Goal: Transaction & Acquisition: Purchase product/service

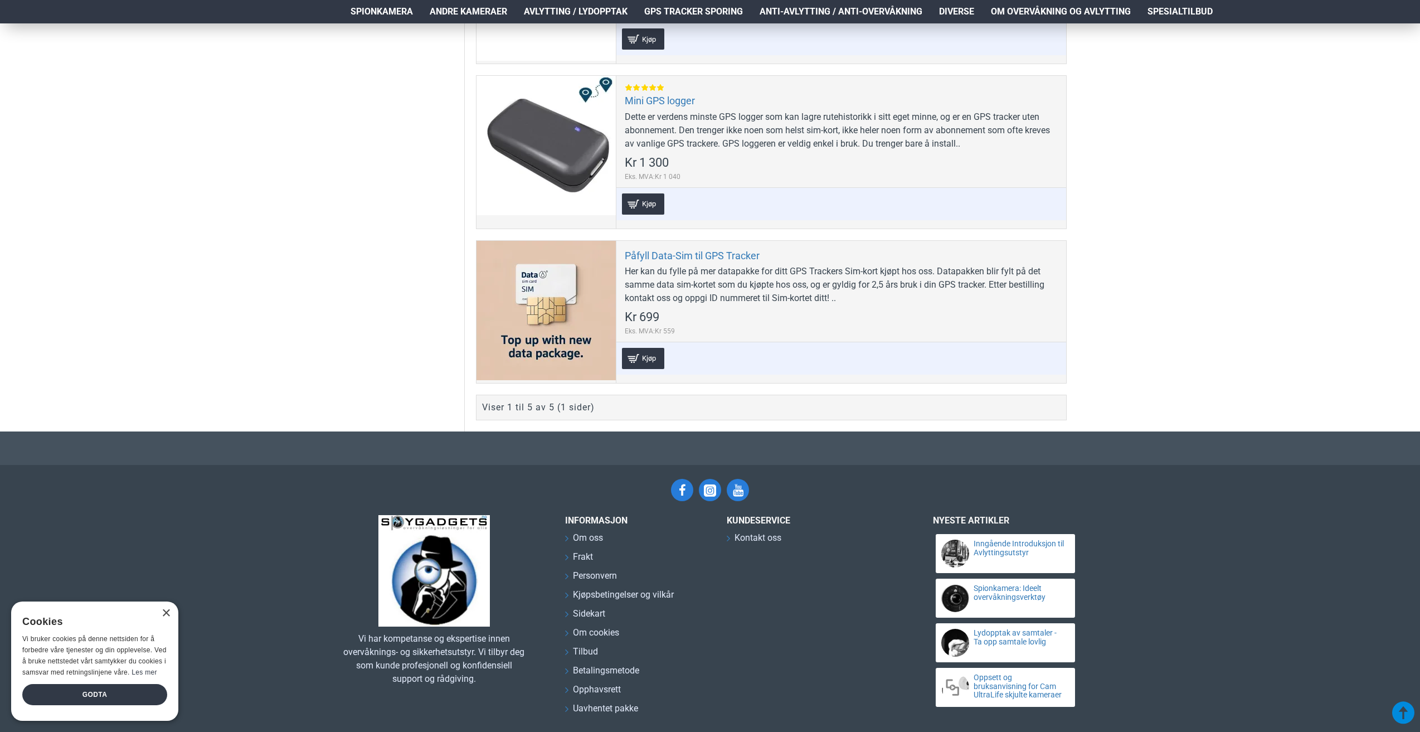
scroll to position [860, 0]
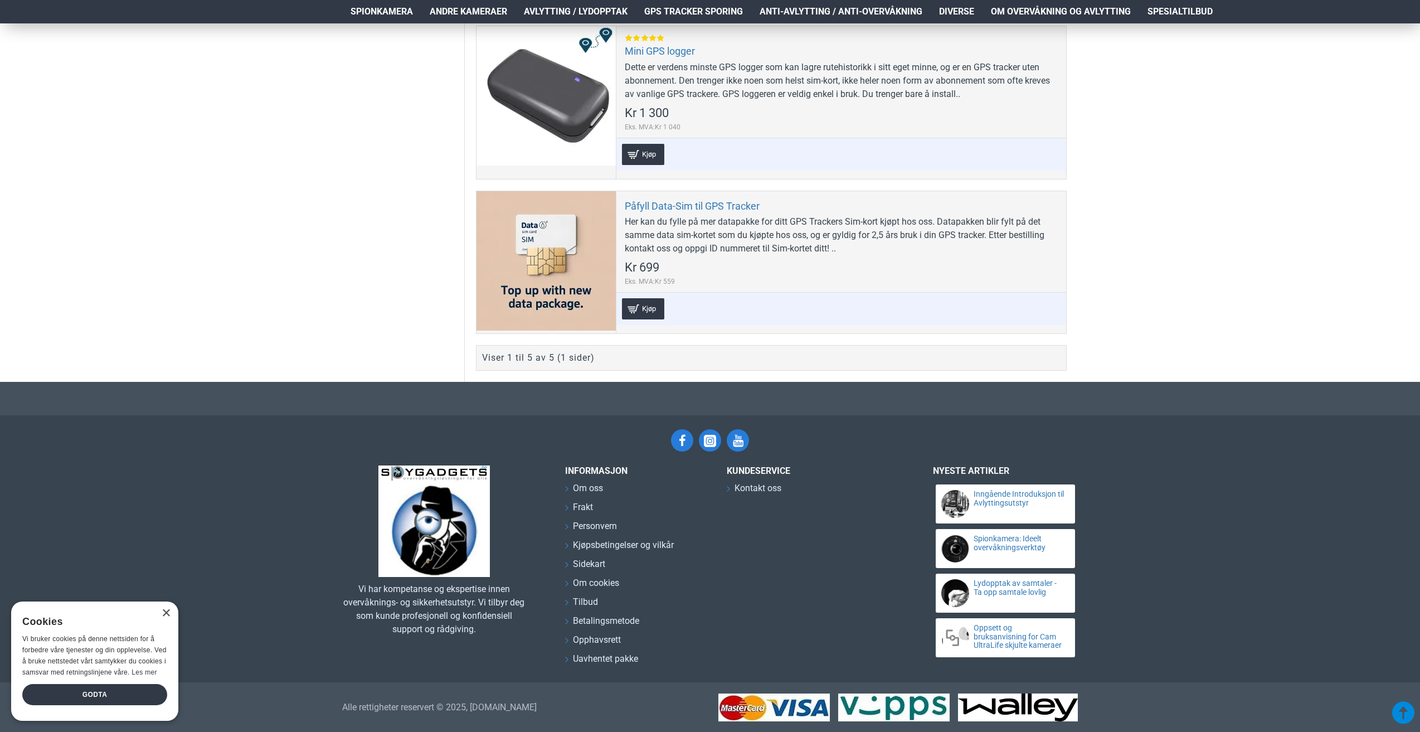
drag, startPoint x: 1108, startPoint y: 231, endPoint x: 1100, endPoint y: 226, distance: 9.3
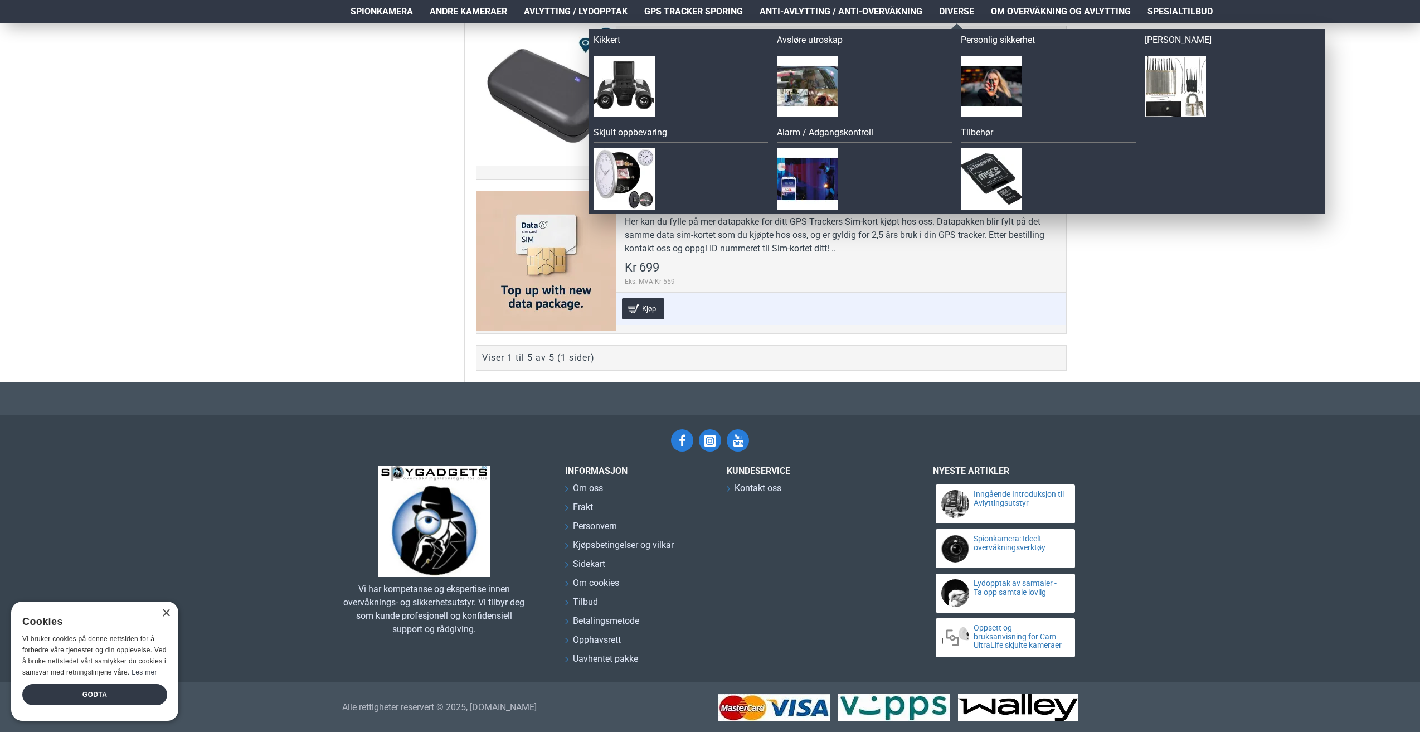
click at [953, 8] on span "Diverse" at bounding box center [956, 11] width 35 height 13
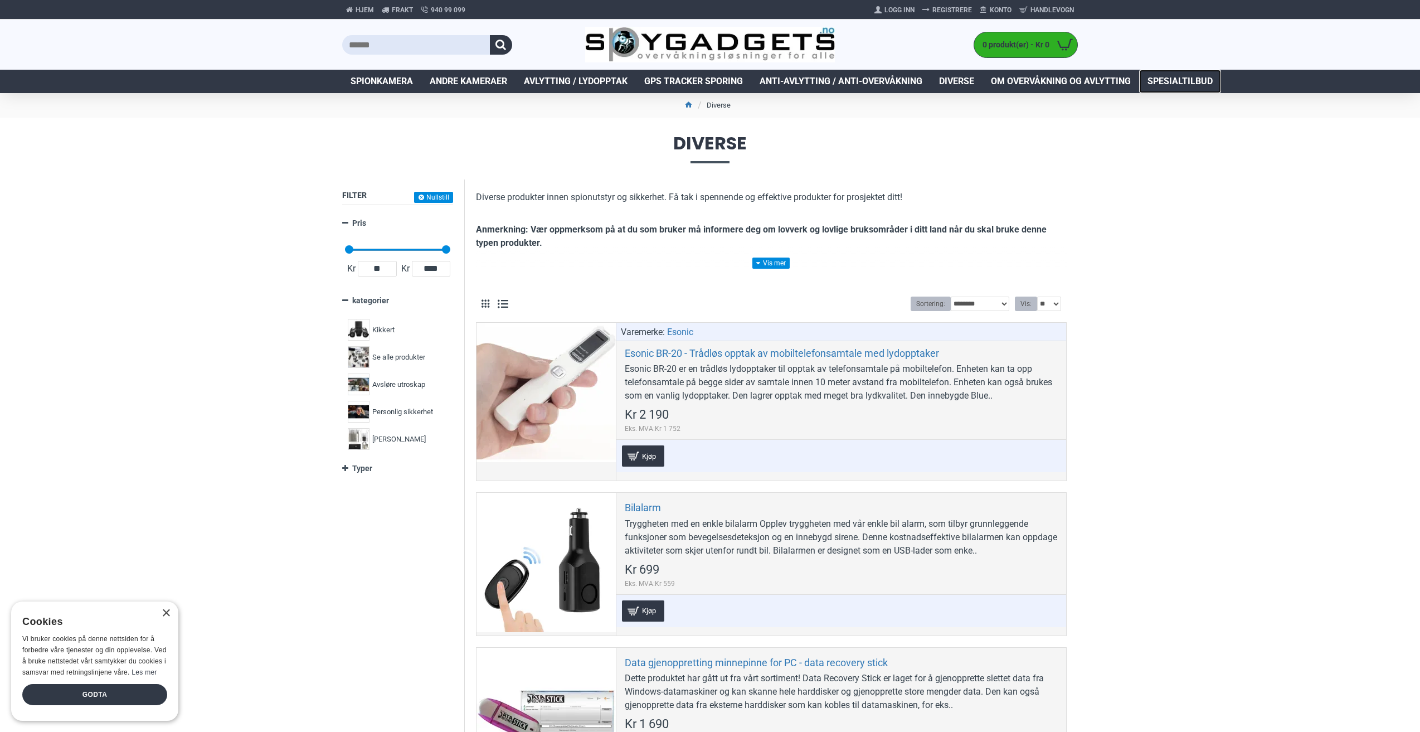
click at [1173, 76] on span "Spesialtilbud" at bounding box center [1180, 81] width 65 height 13
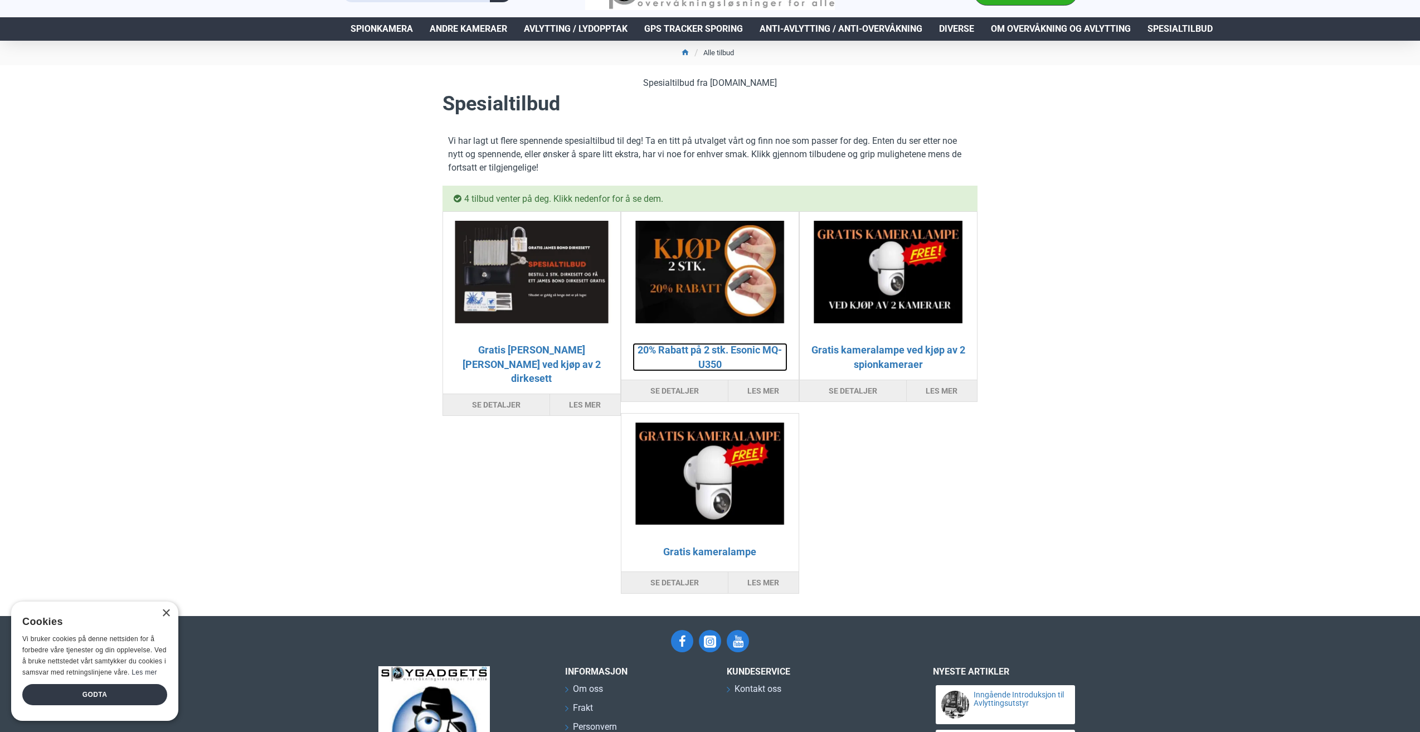
scroll to position [56, 0]
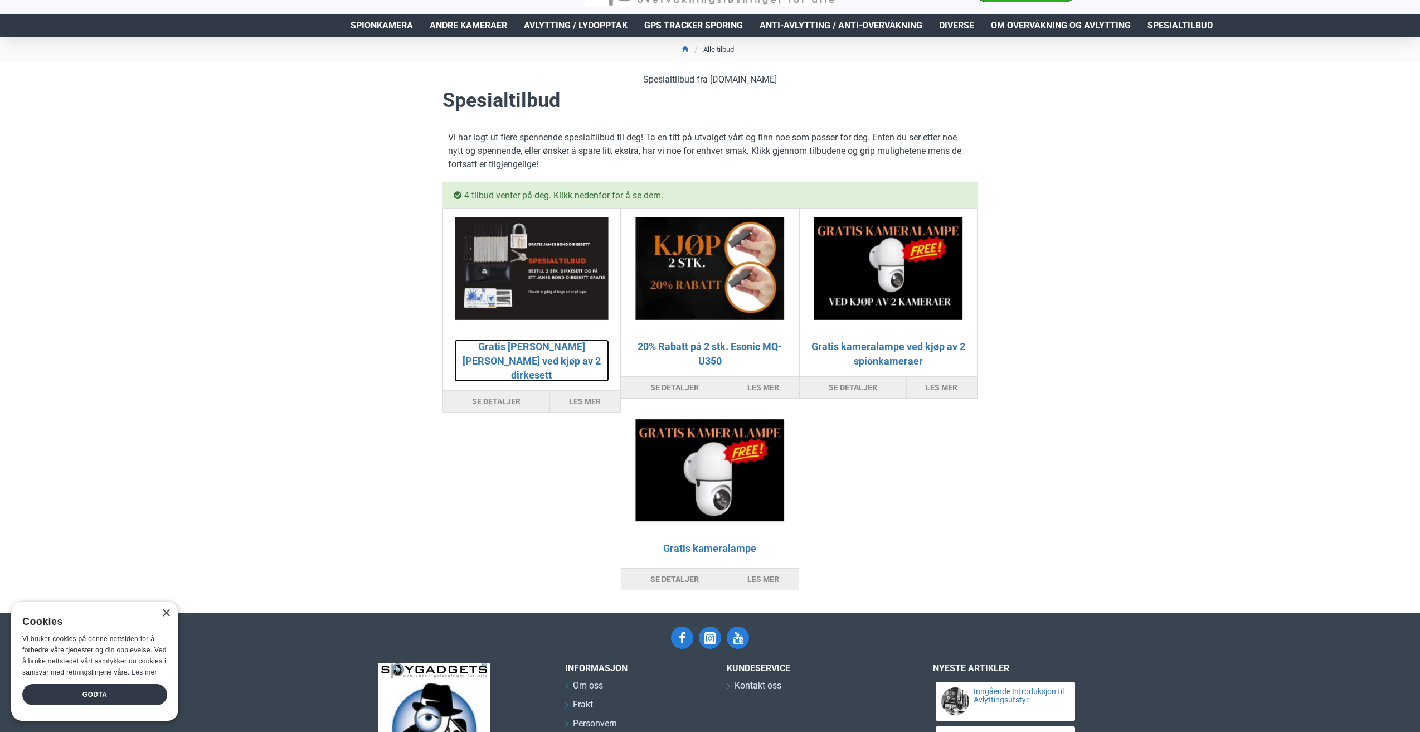
click at [529, 350] on link "Gratis James Bond Dirkesett ved kjøp av 2 dirkesett" at bounding box center [531, 360] width 155 height 42
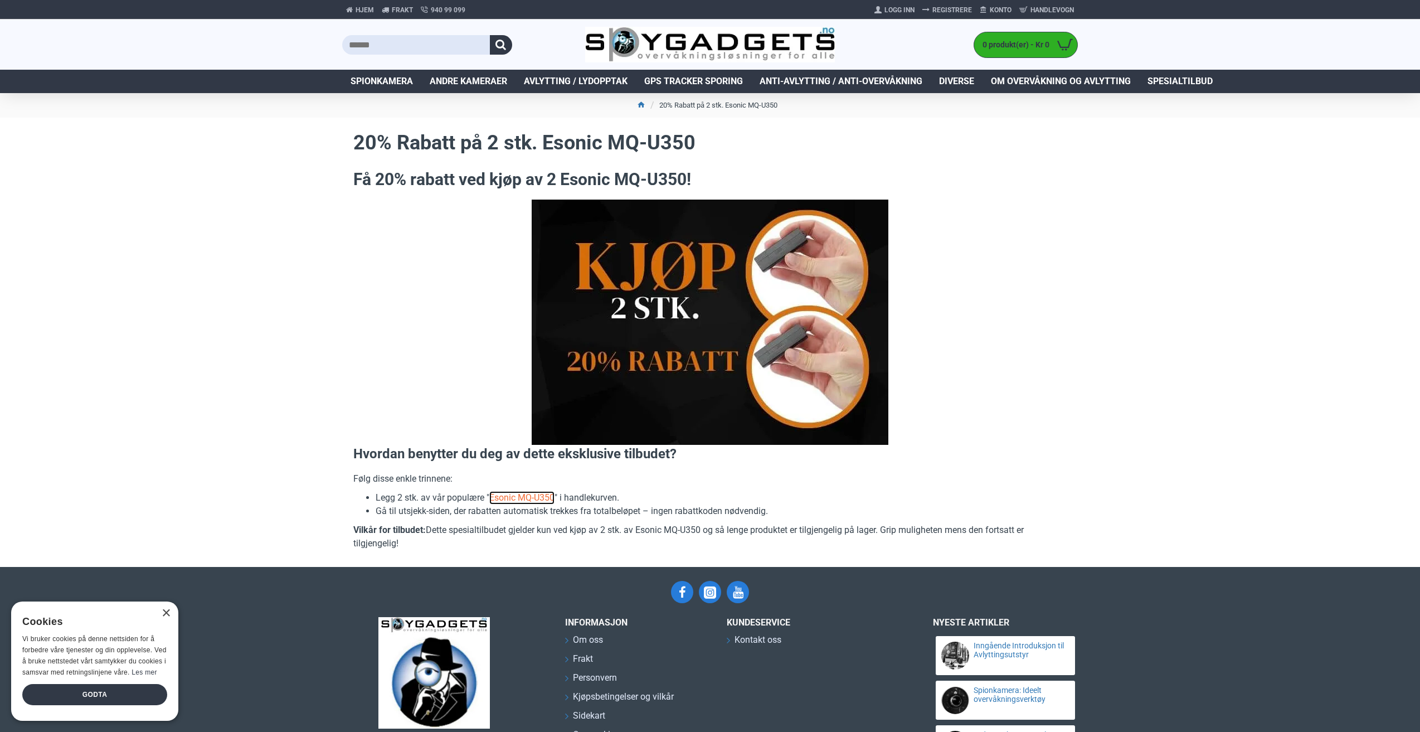
click at [525, 496] on link "Esonic MQ-U350" at bounding box center [521, 497] width 65 height 13
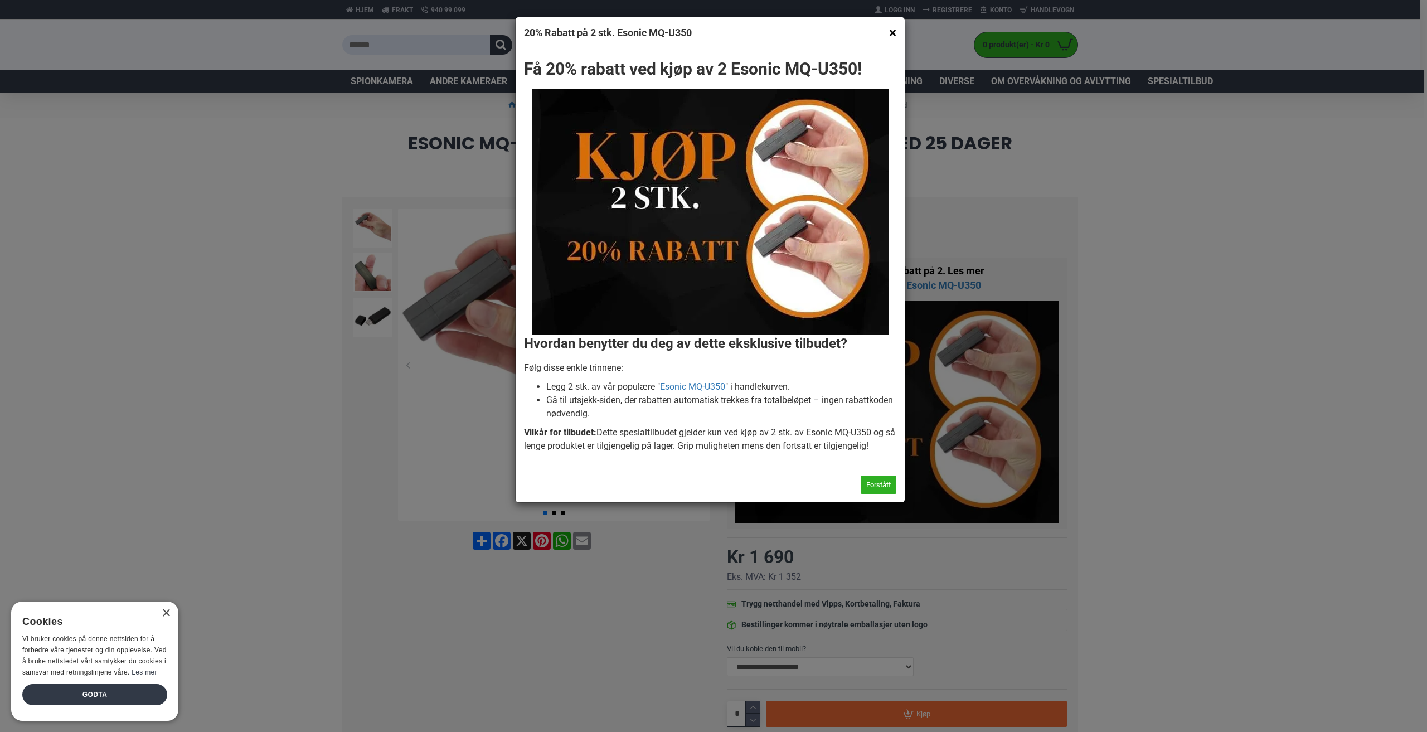
click at [889, 33] on button "×" at bounding box center [892, 33] width 7 height 14
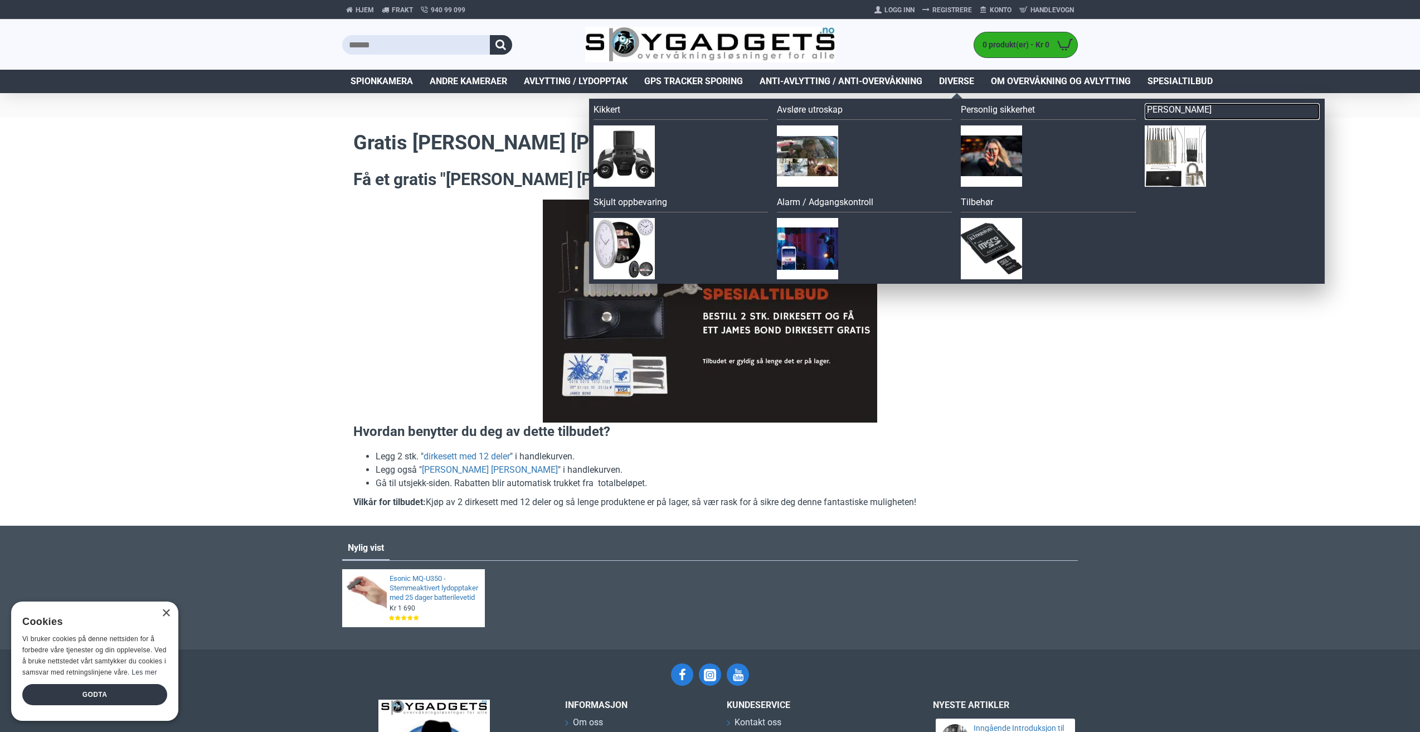
click at [1162, 110] on link "[PERSON_NAME]" at bounding box center [1232, 111] width 175 height 17
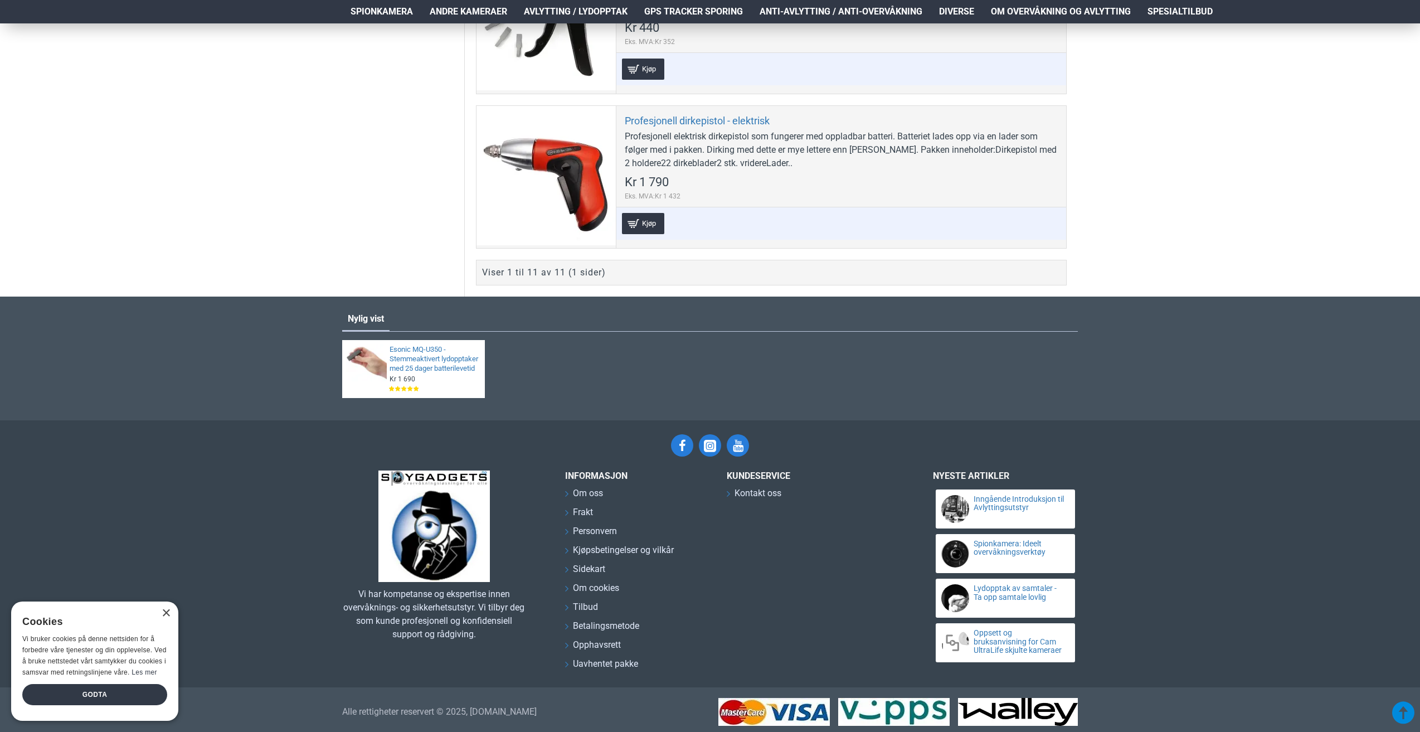
scroll to position [1884, 0]
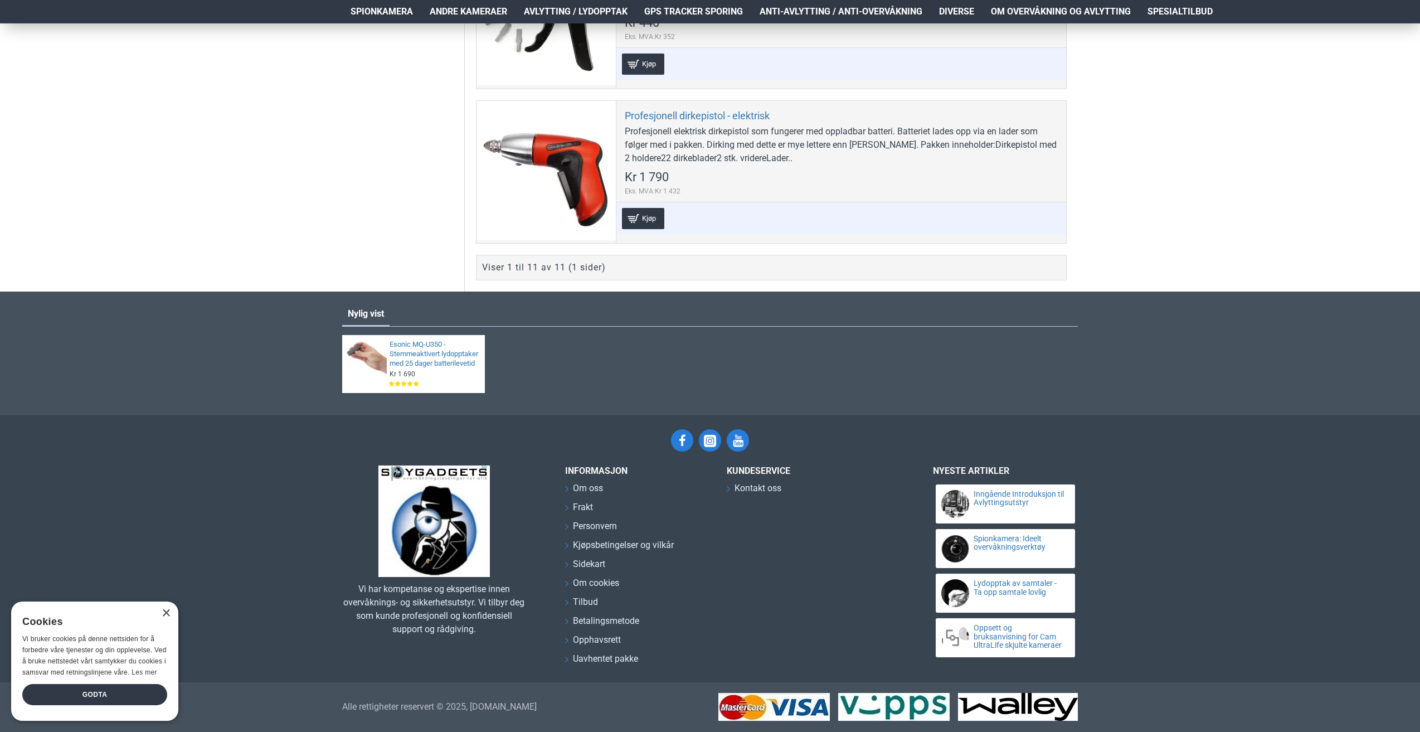
drag, startPoint x: 1103, startPoint y: 325, endPoint x: 1151, endPoint y: 216, distance: 119.1
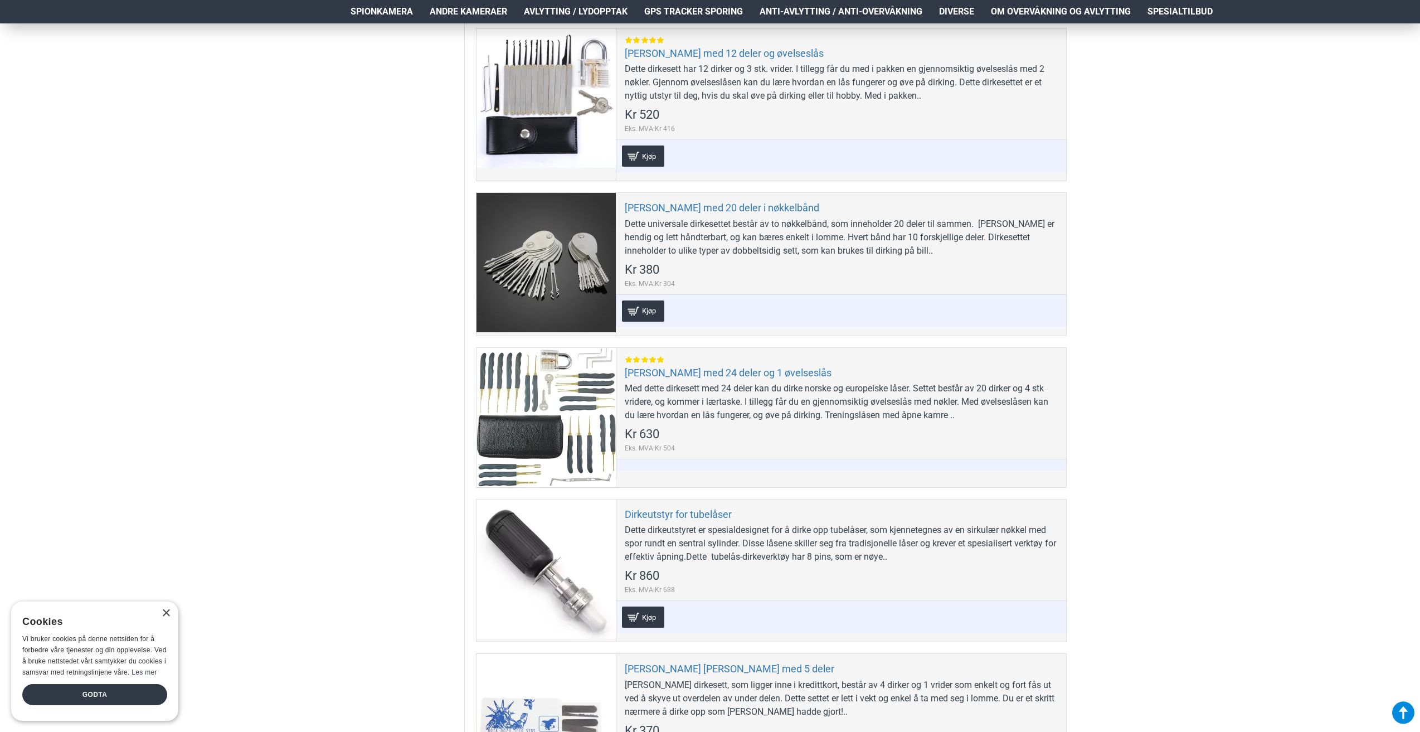
scroll to position [0, 0]
